Goal: Task Accomplishment & Management: Manage account settings

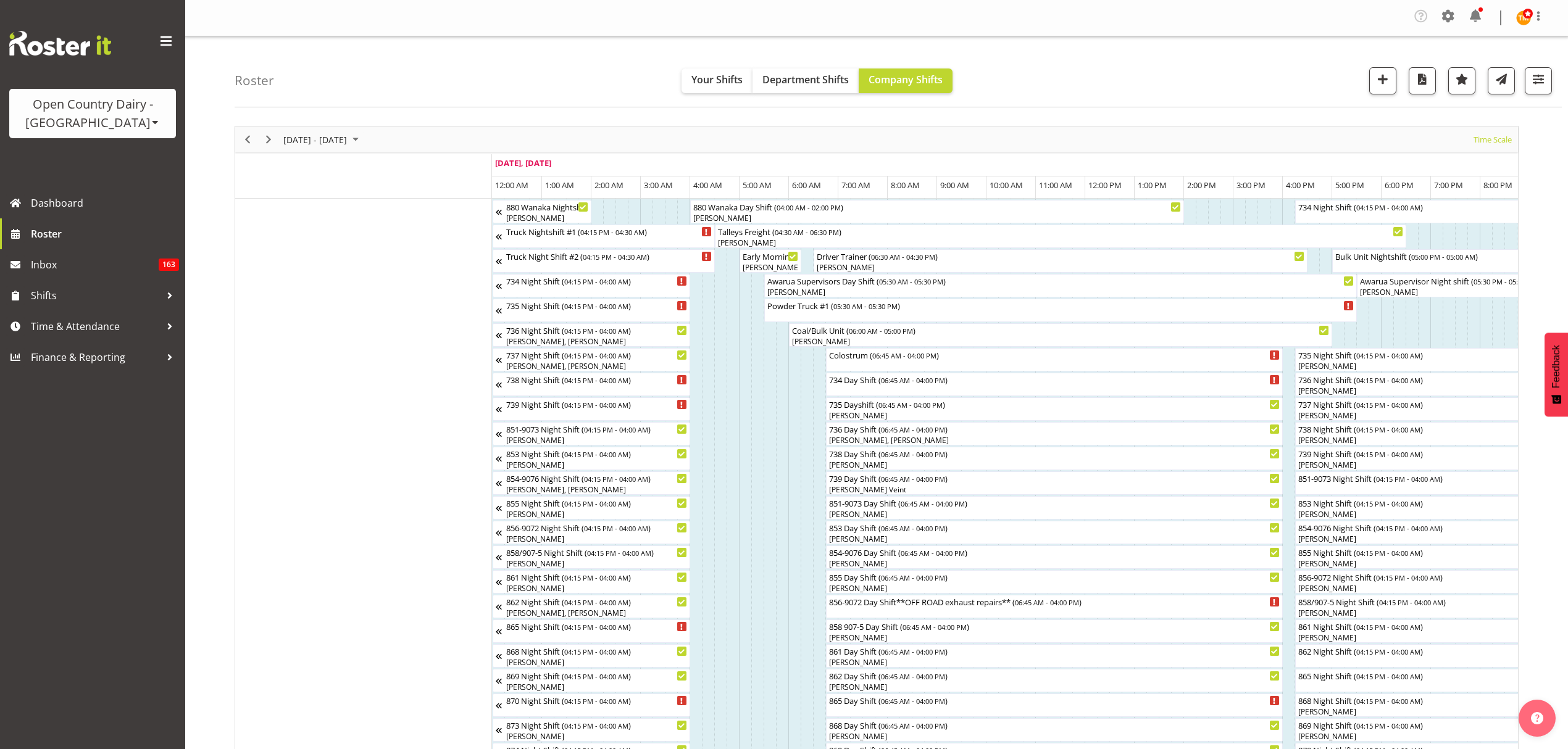
scroll to position [0, 6159]
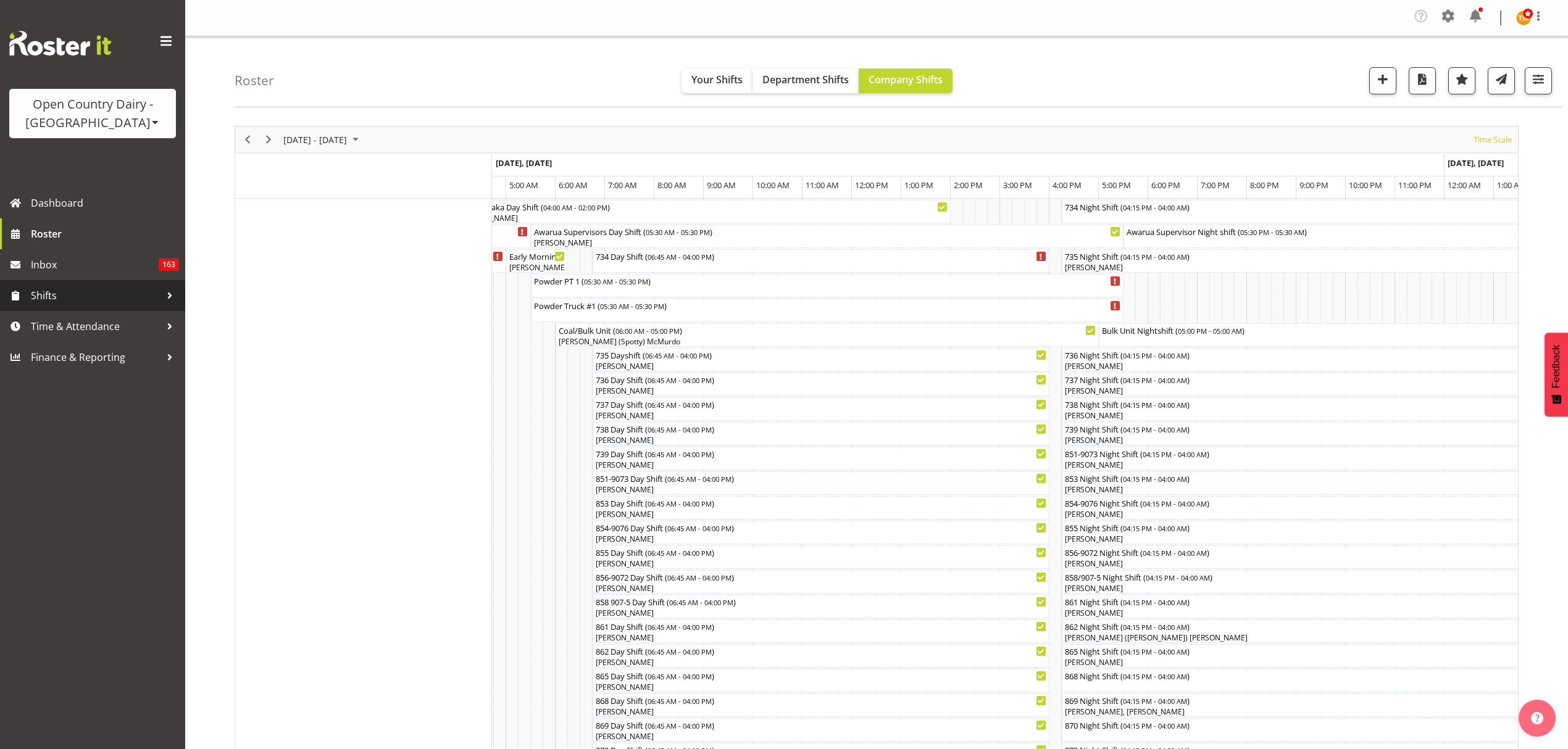
click at [82, 298] on span "Shifts" at bounding box center [95, 295] width 129 height 19
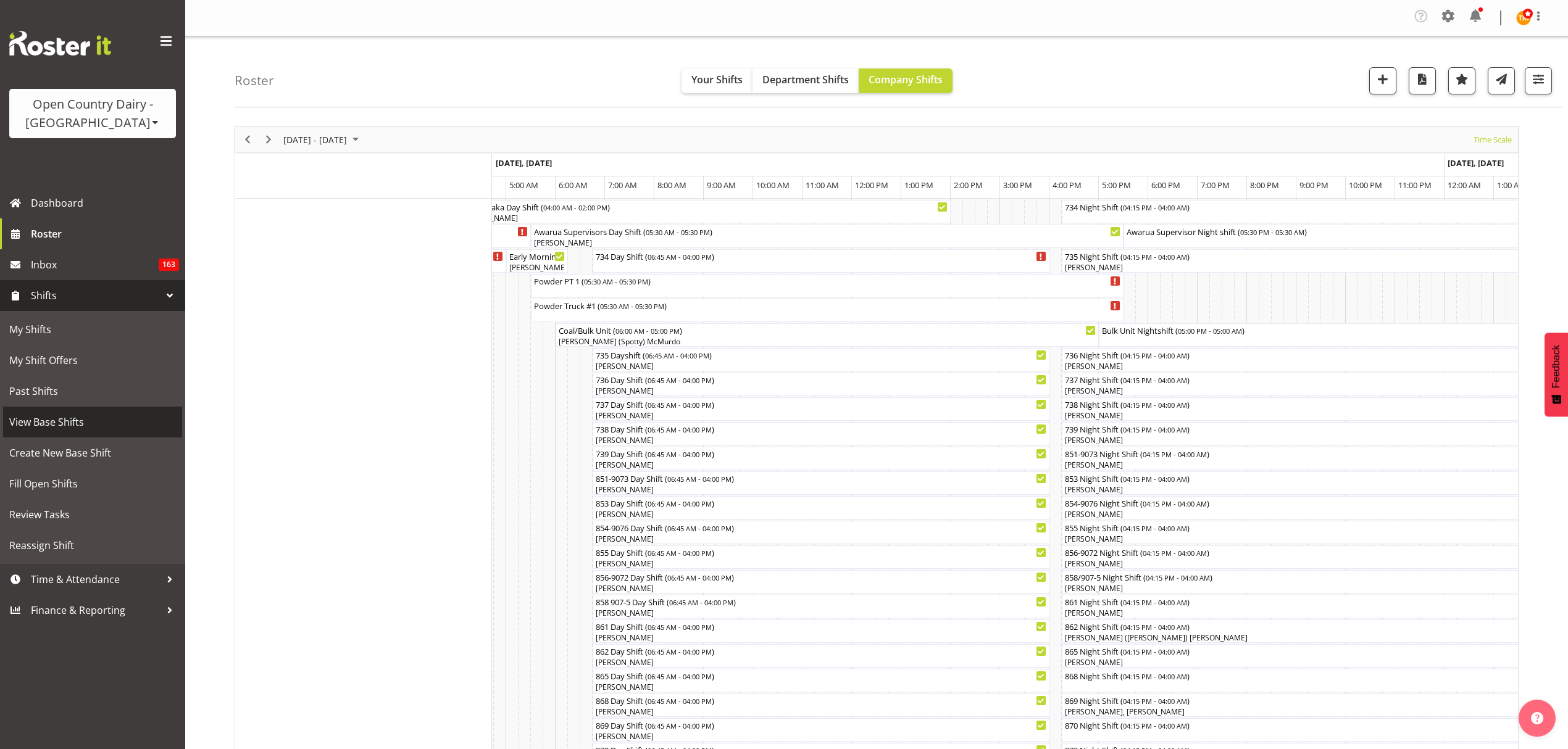
click at [62, 421] on span "View Base Shifts" at bounding box center [92, 421] width 167 height 19
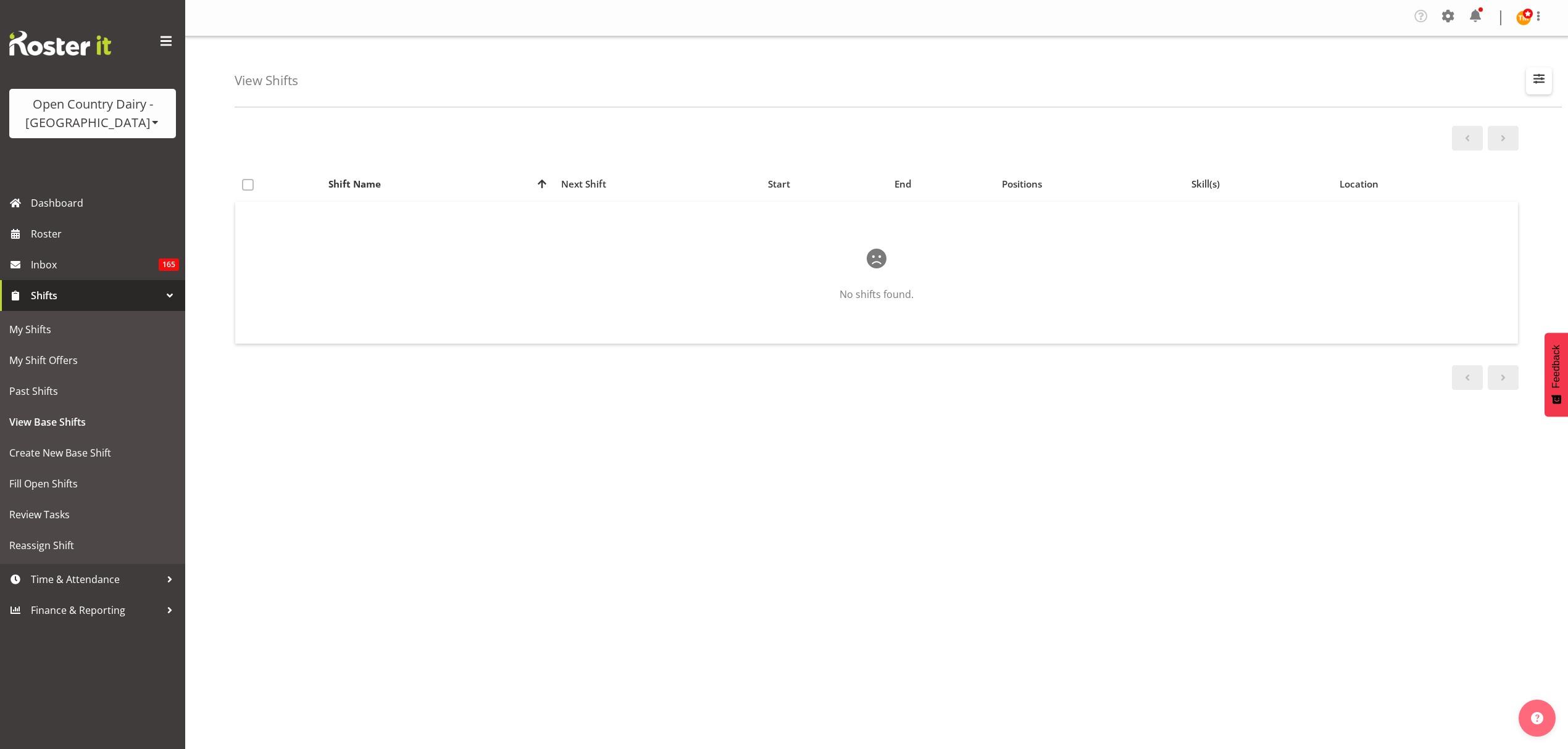
click at [1535, 79] on span "button" at bounding box center [1539, 78] width 16 height 16
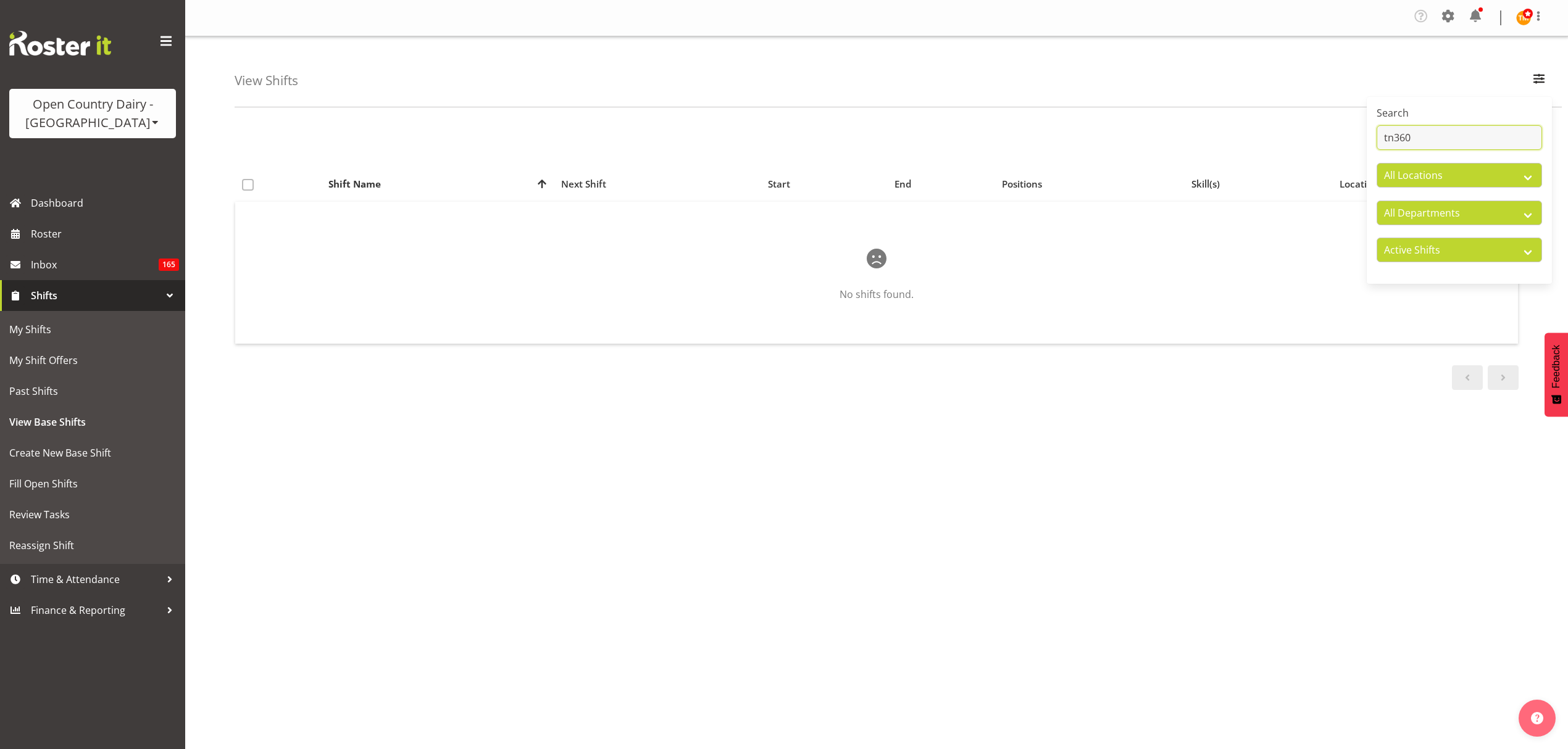
click at [1490, 138] on input "tn360" at bounding box center [1459, 138] width 165 height 25
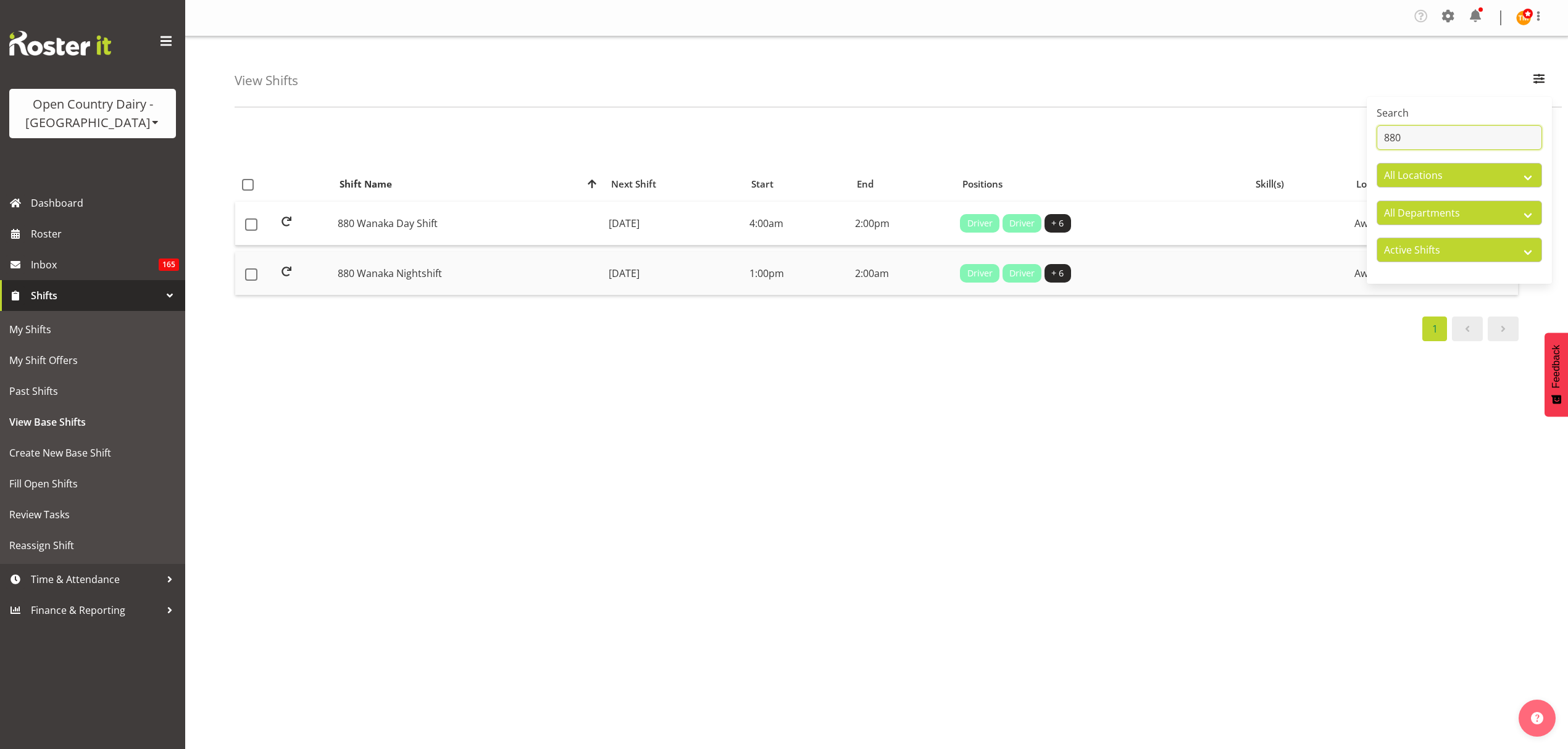
type input "880"
click at [413, 285] on td "880 Wanaka Nightshift" at bounding box center [468, 273] width 271 height 43
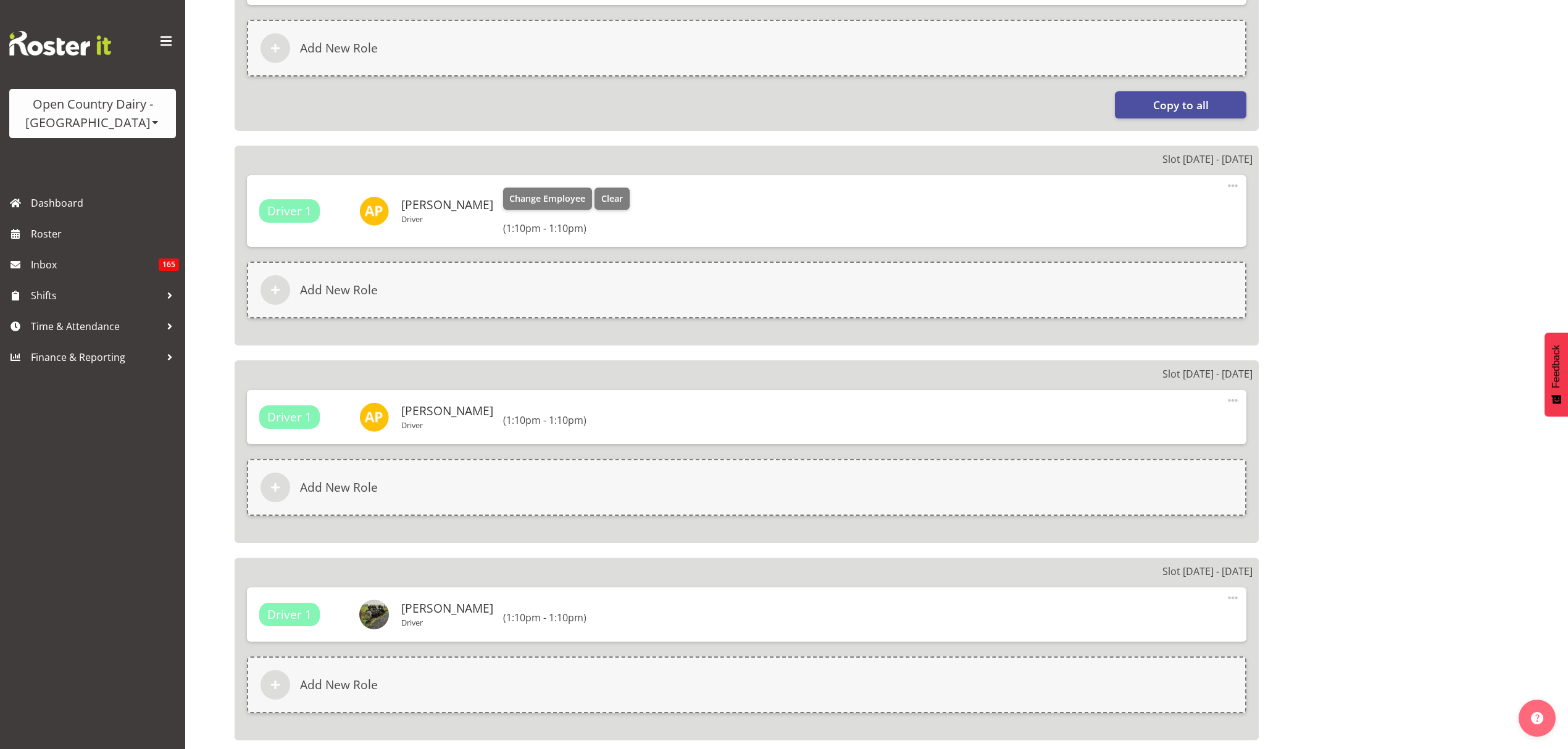
select select
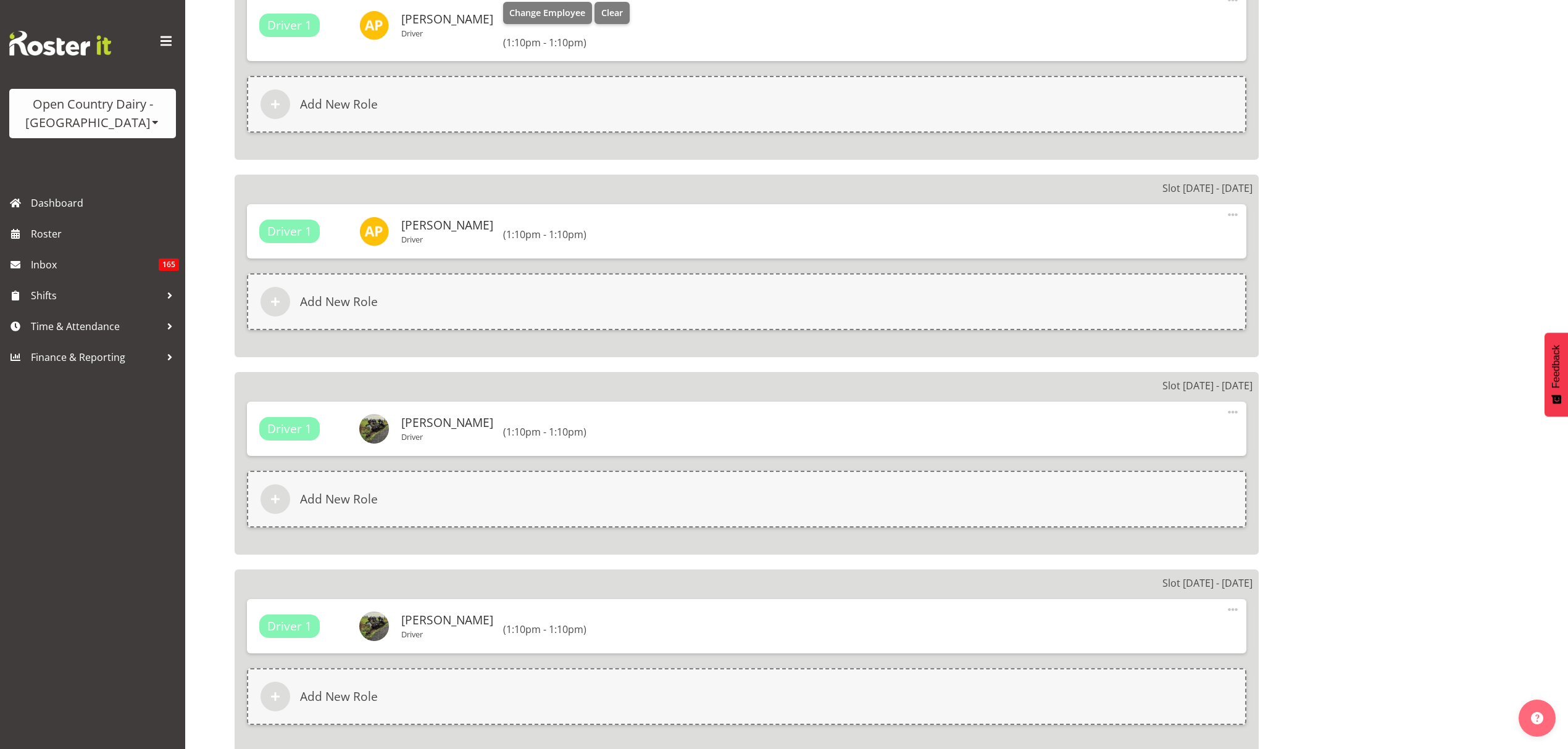
select select
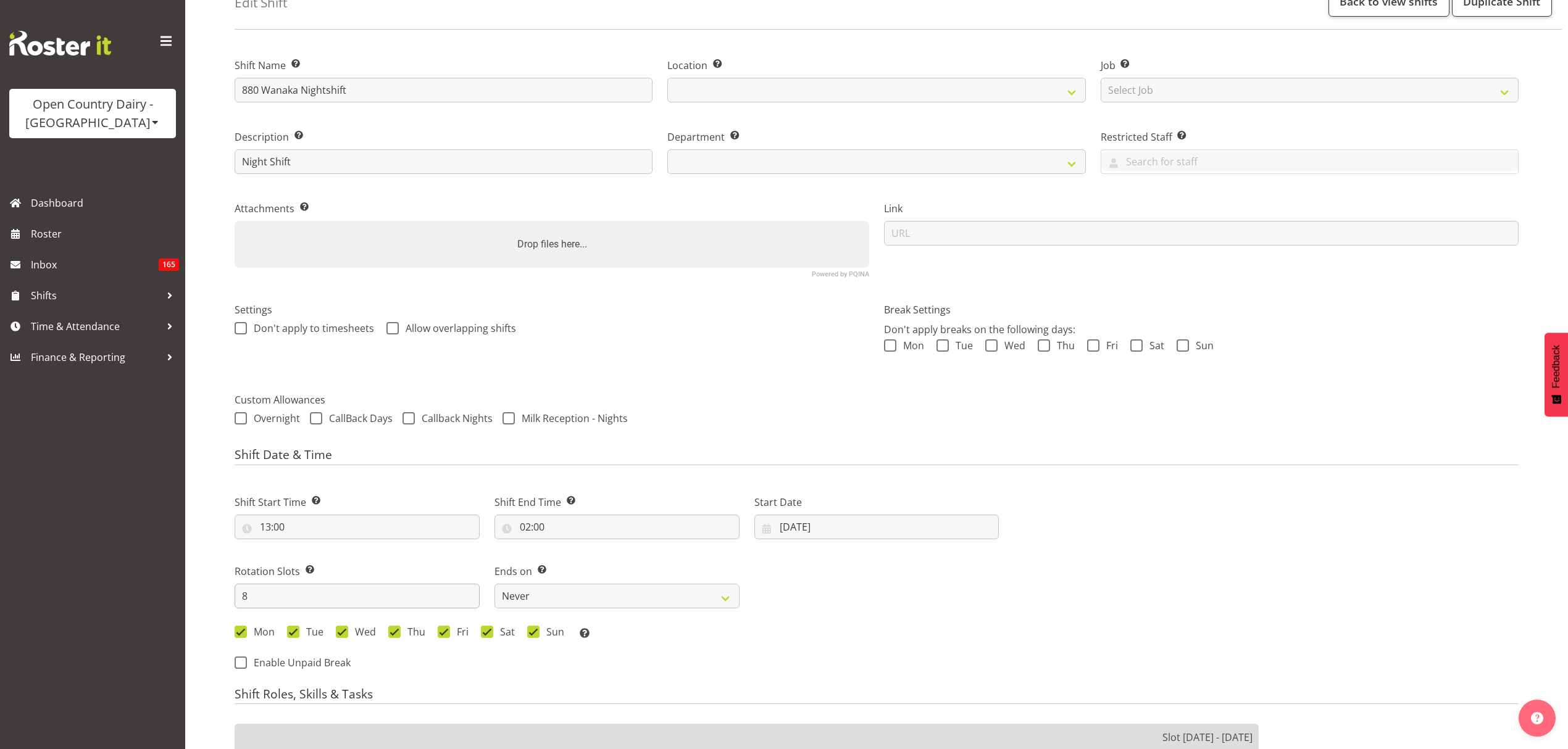
scroll to position [183, 0]
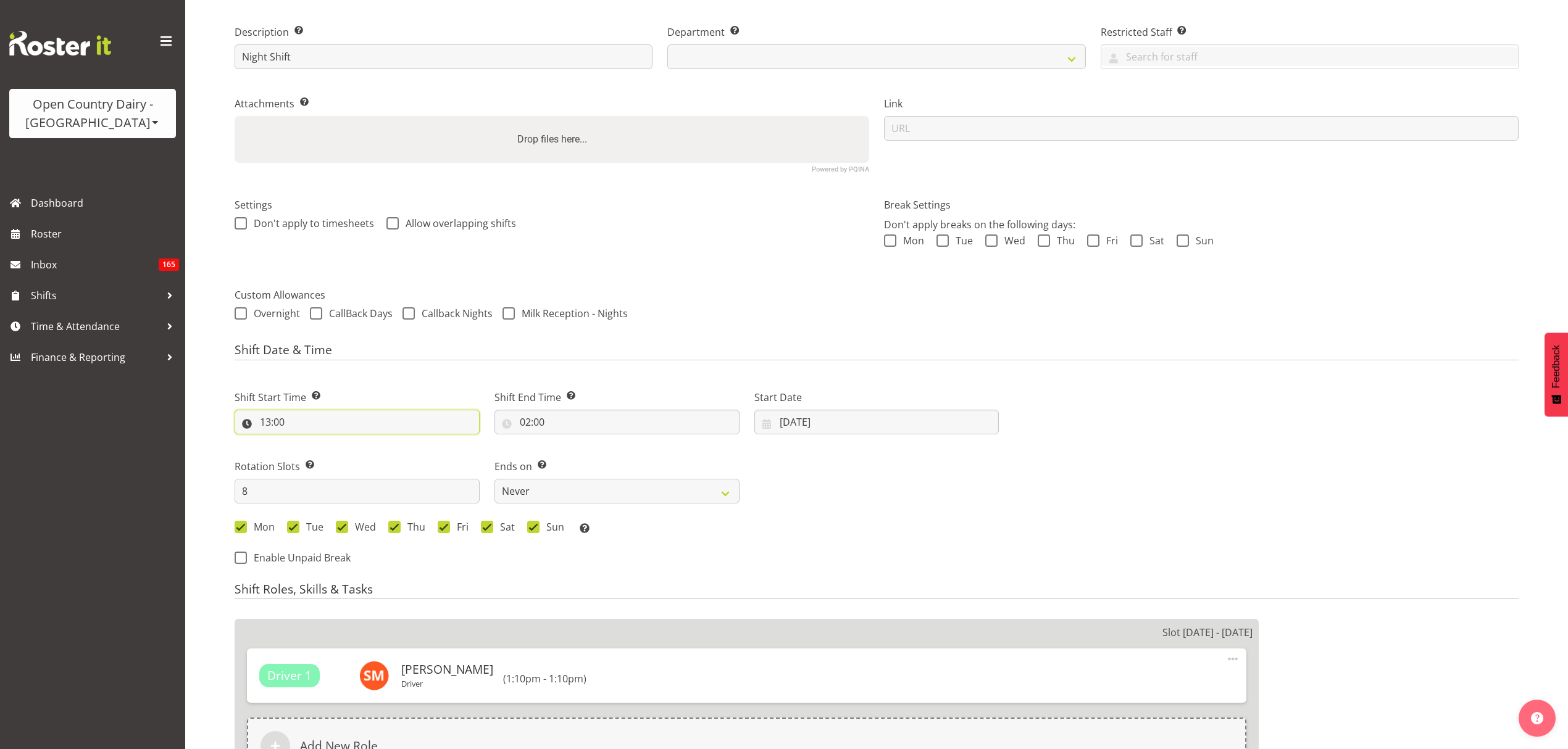
click at [332, 423] on input "13:00" at bounding box center [357, 422] width 245 height 25
click at [413, 391] on label "Shift Start Time Set the time of the day you wish this shift to start" at bounding box center [357, 397] width 245 height 15
click at [561, 398] on label "Shift End Time Set the time of the day you wish this shift to finish" at bounding box center [617, 397] width 245 height 15
click at [380, 401] on label "Shift Start Time Set the time of the day you wish this shift to start" at bounding box center [357, 397] width 245 height 15
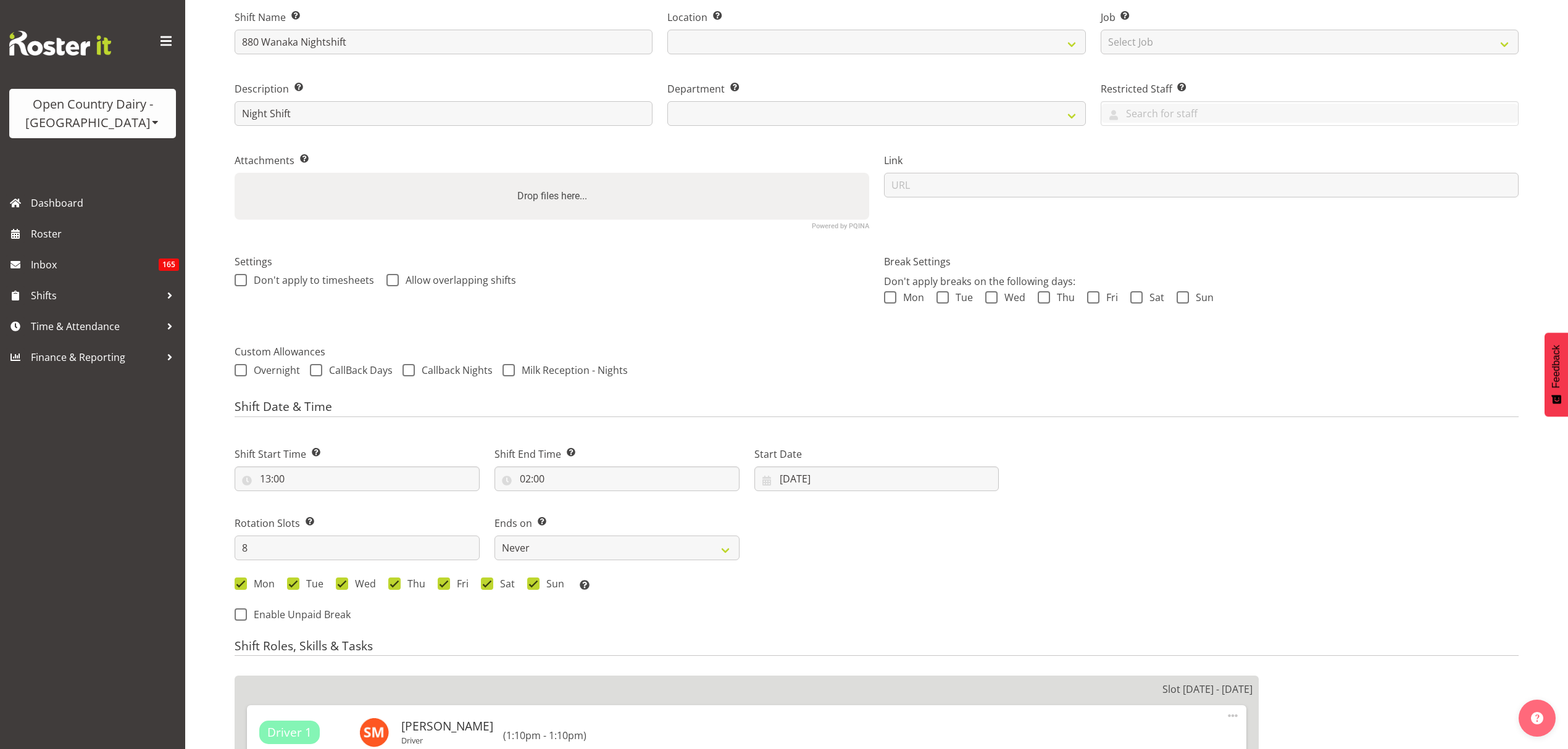
scroll to position [100, 0]
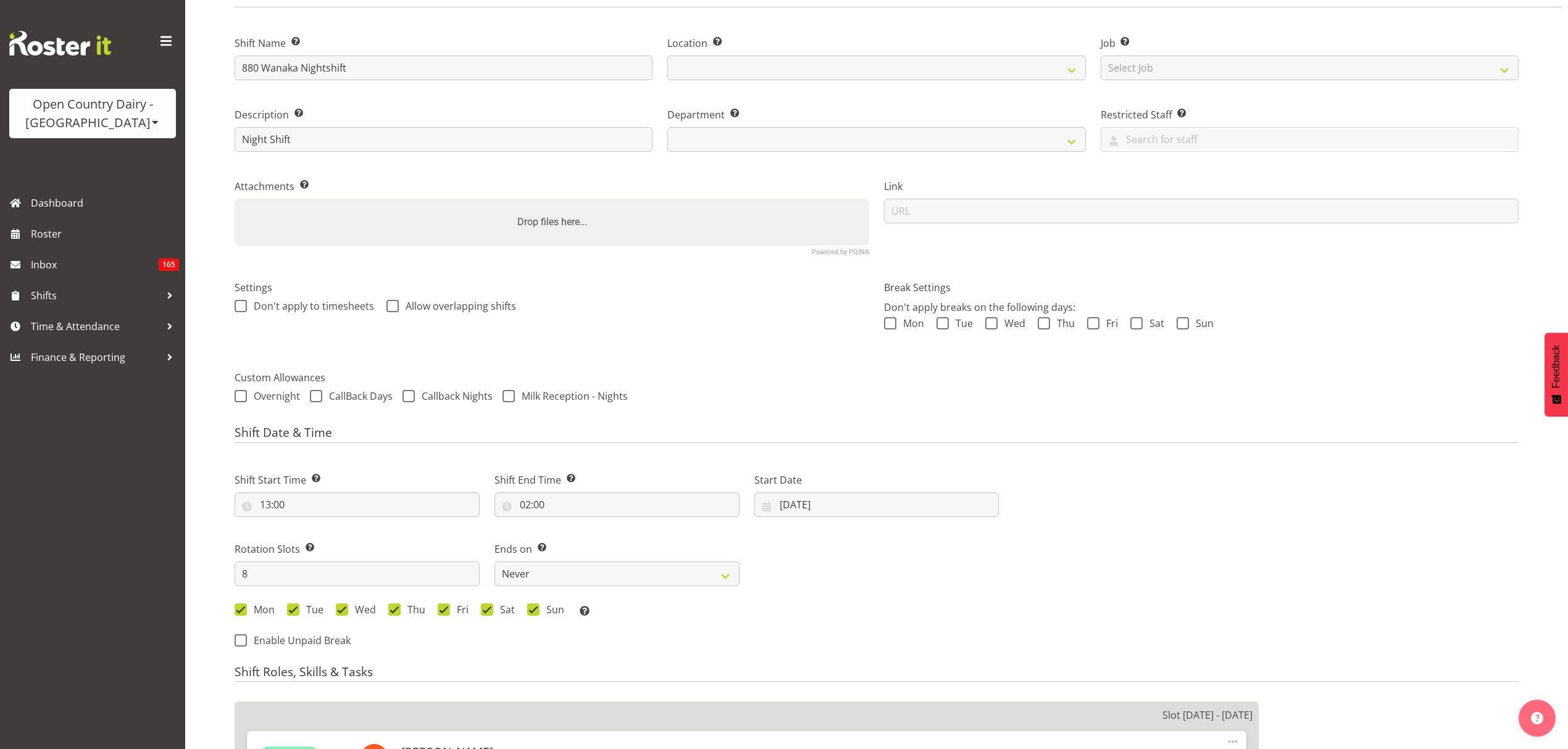
select select "673"
click at [811, 509] on input "27/08/2025" at bounding box center [876, 505] width 245 height 25
click at [805, 465] on div "Start Date 27/08/2025 January February March April May June July August Septemb…" at bounding box center [876, 489] width 260 height 69
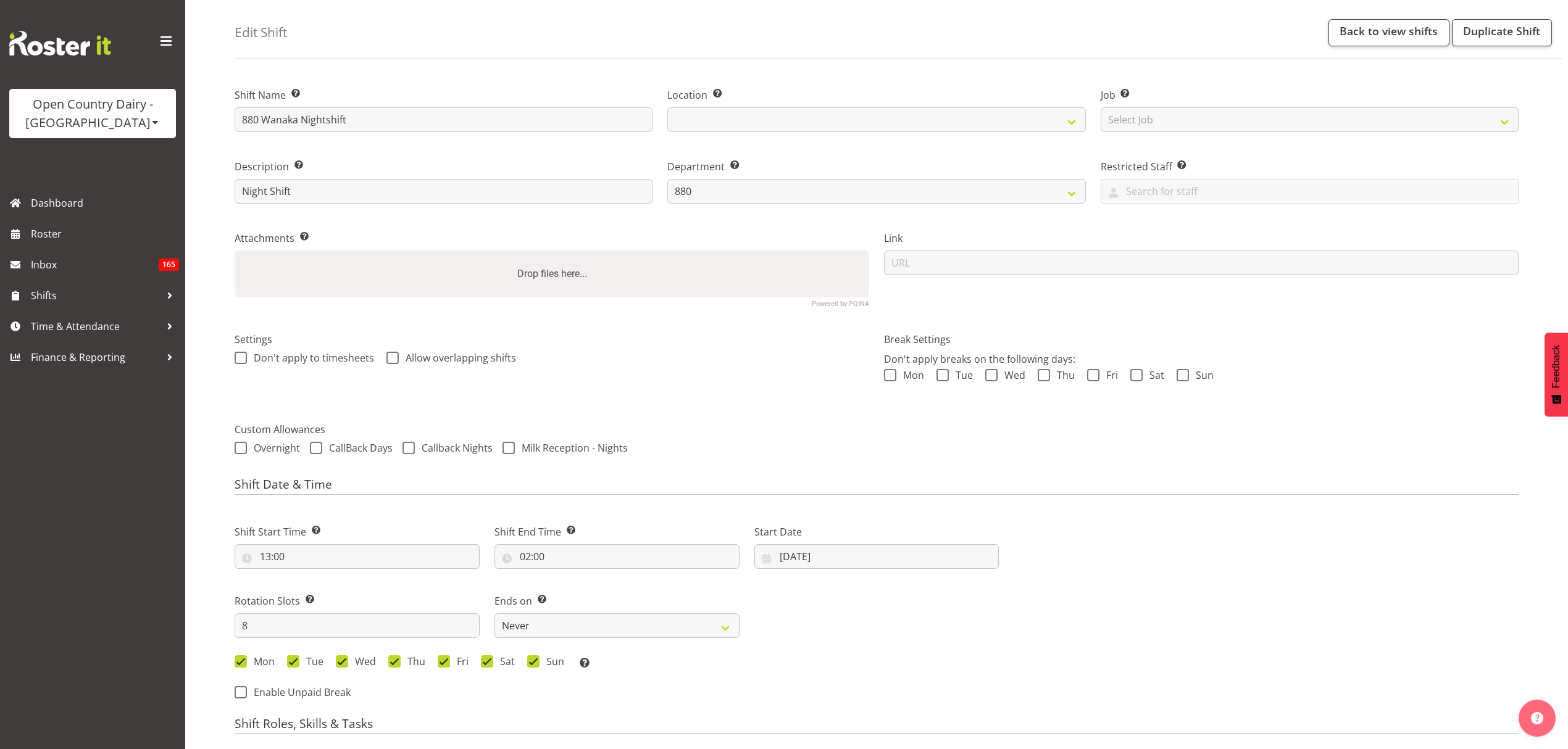
scroll to position [0, 0]
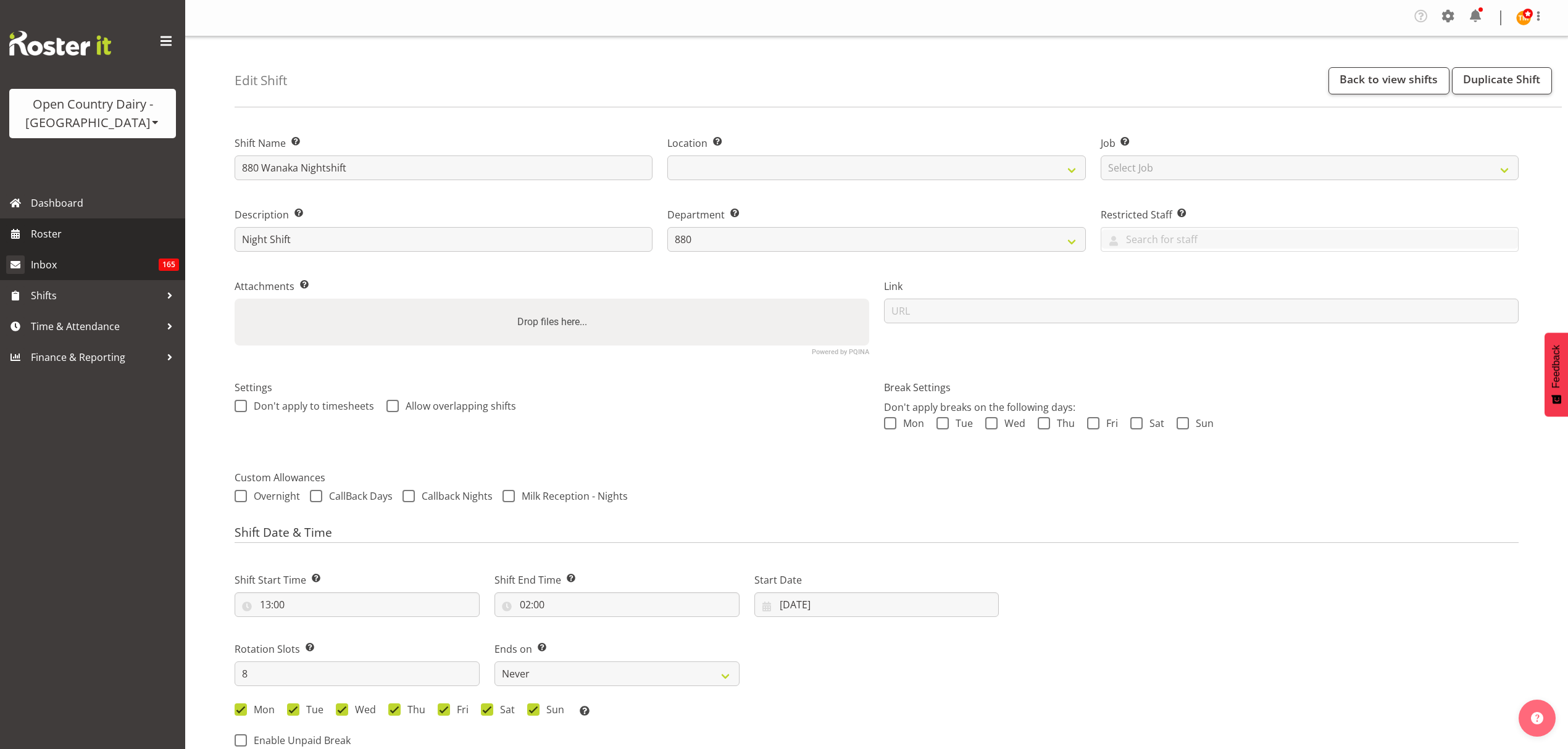
drag, startPoint x: 70, startPoint y: 227, endPoint x: 126, endPoint y: 267, distance: 68.8
click at [70, 227] on span "Roster" at bounding box center [104, 234] width 148 height 19
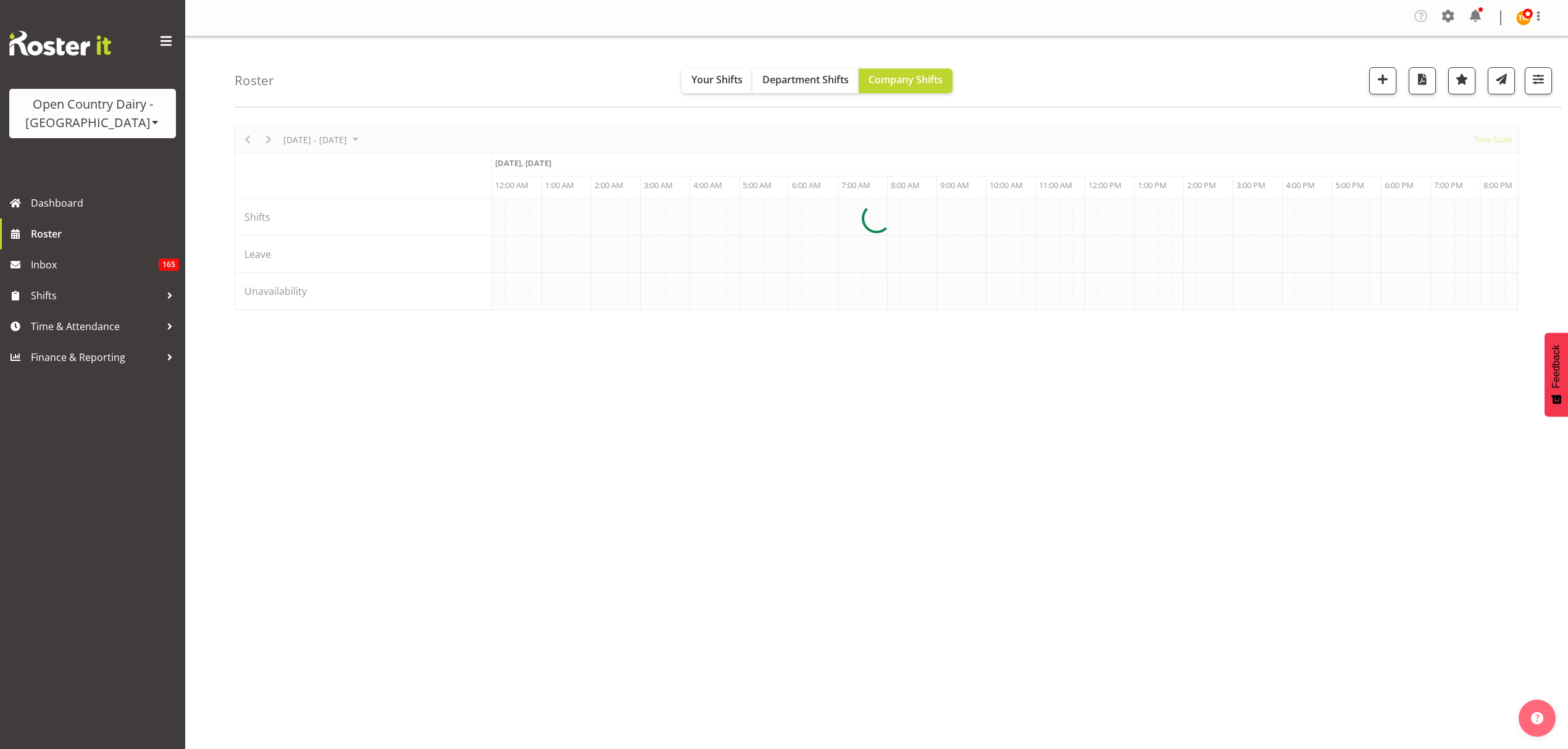
scroll to position [0, 1185]
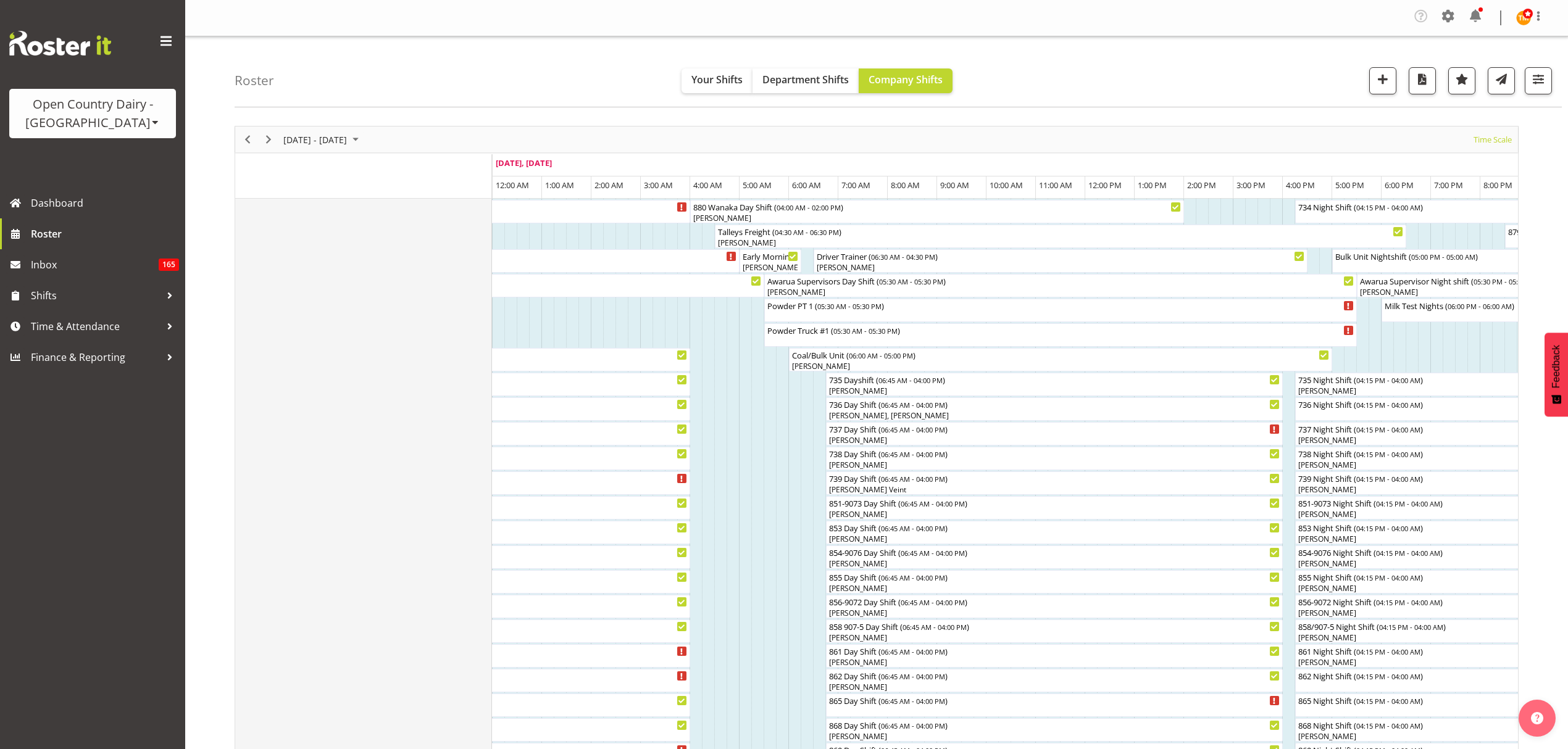
click at [280, 748] on html "Open Country Dairy - South Island Open Country Dairy - North Island Dashboard R…" at bounding box center [784, 374] width 1568 height 749
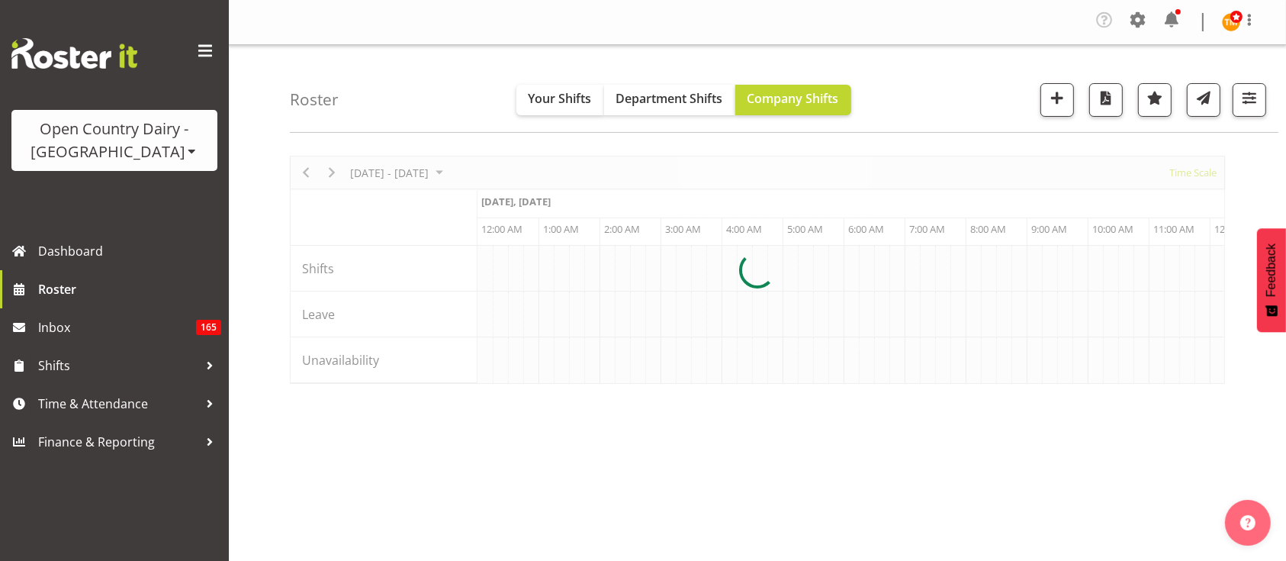
scroll to position [0, 1465]
